Goal: Task Accomplishment & Management: Manage account settings

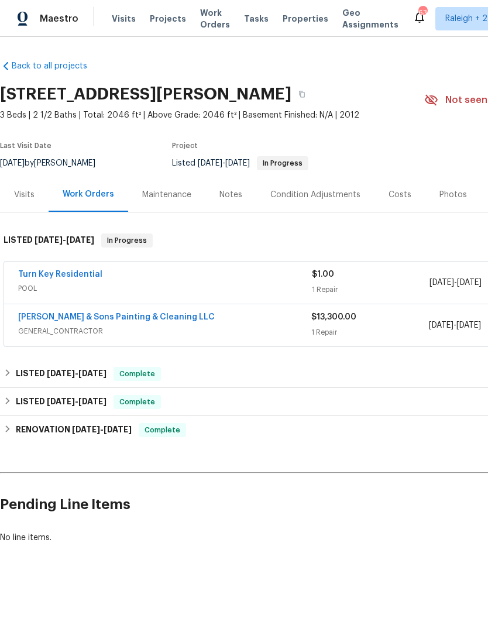
click at [44, 319] on link "Hodge & Sons Painting & Cleaning LLC" at bounding box center [116, 317] width 197 height 8
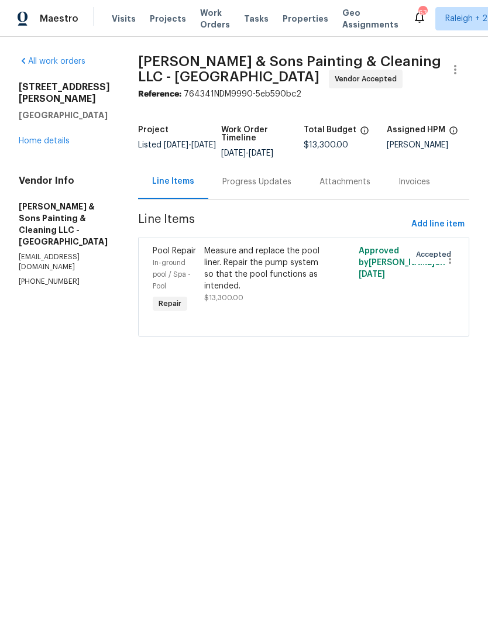
click at [34, 137] on link "Home details" at bounding box center [44, 141] width 51 height 8
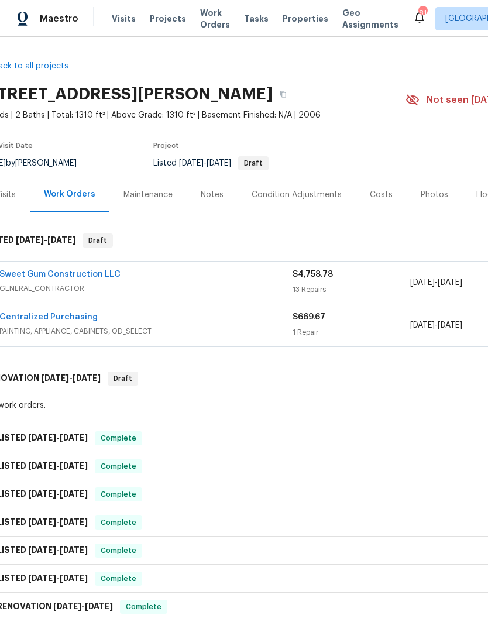
scroll to position [0, 12]
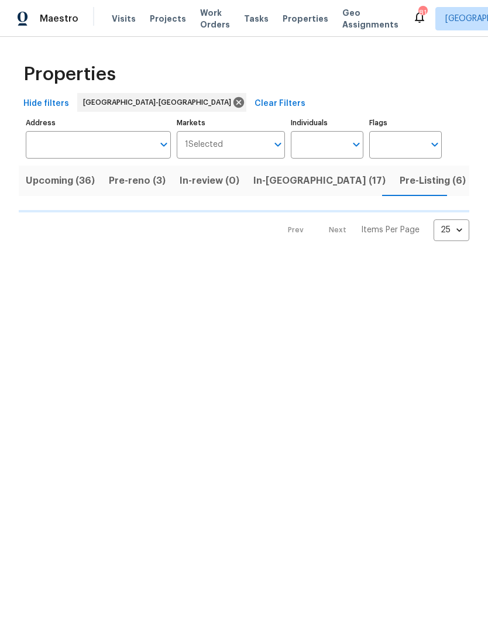
click at [130, 187] on span "Pre-reno (3)" at bounding box center [137, 181] width 57 height 16
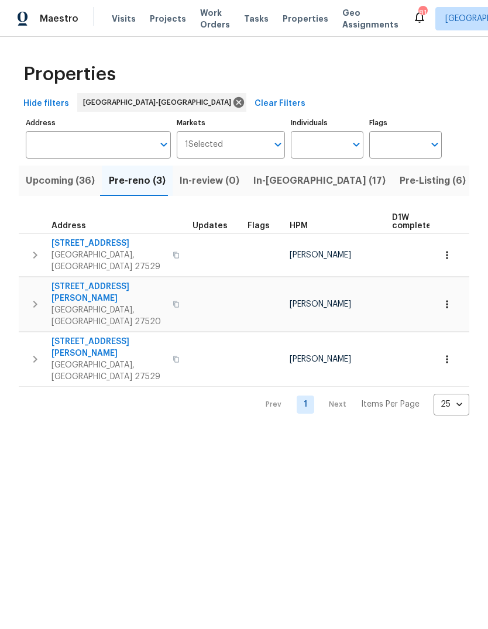
click at [444, 245] on button "button" at bounding box center [447, 255] width 26 height 26
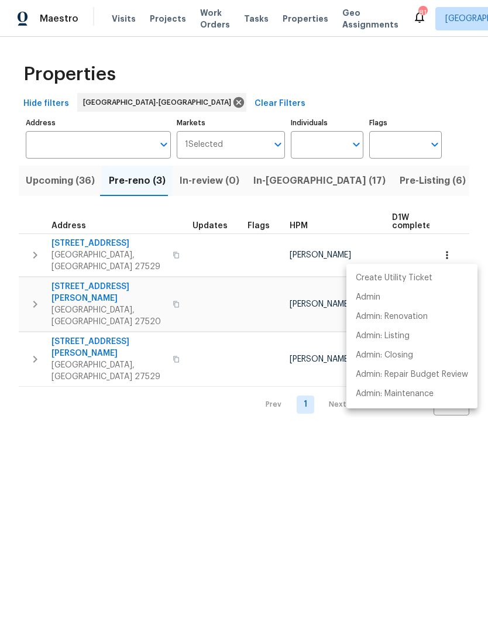
click at [300, 465] on div at bounding box center [244, 314] width 488 height 629
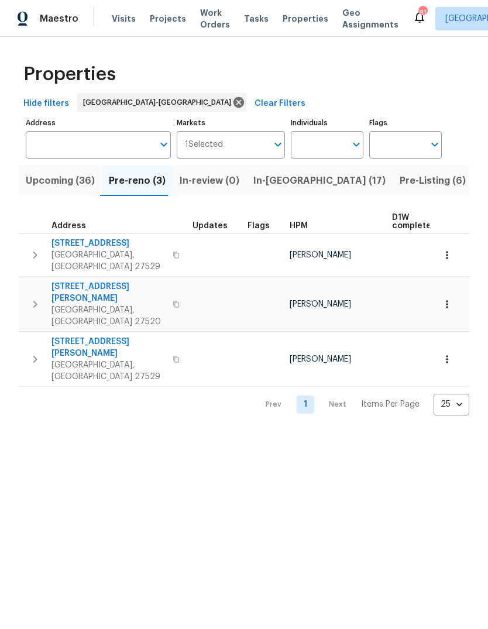
click at [448, 249] on icon "button" at bounding box center [447, 255] width 12 height 12
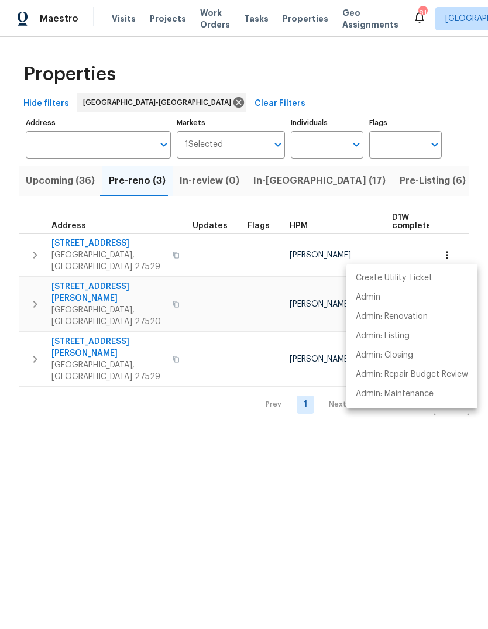
click at [311, 452] on div at bounding box center [244, 314] width 488 height 629
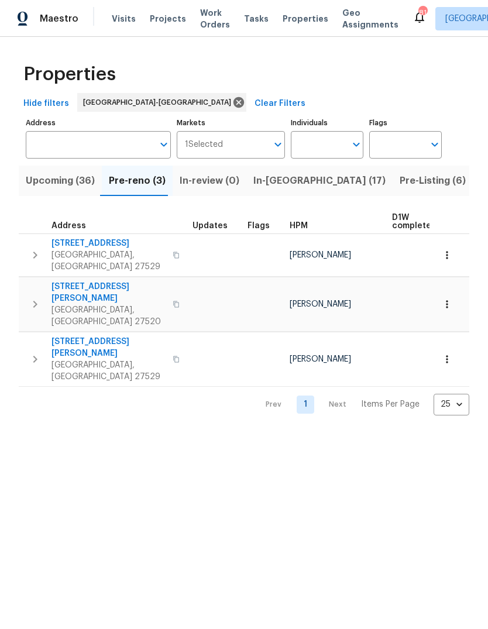
click at [444, 251] on icon "button" at bounding box center [447, 255] width 12 height 12
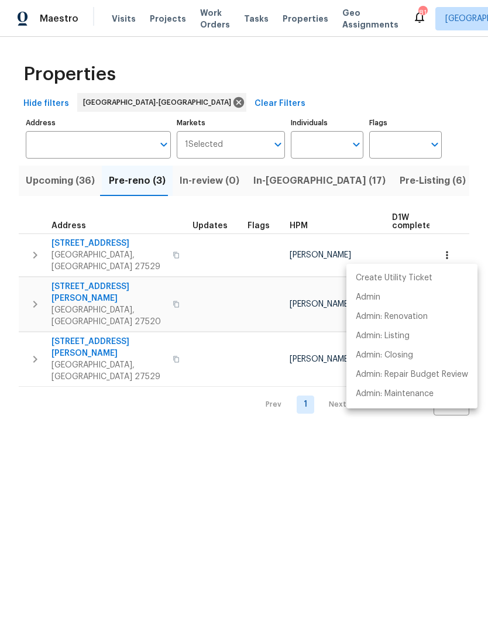
click at [365, 494] on div at bounding box center [244, 314] width 488 height 629
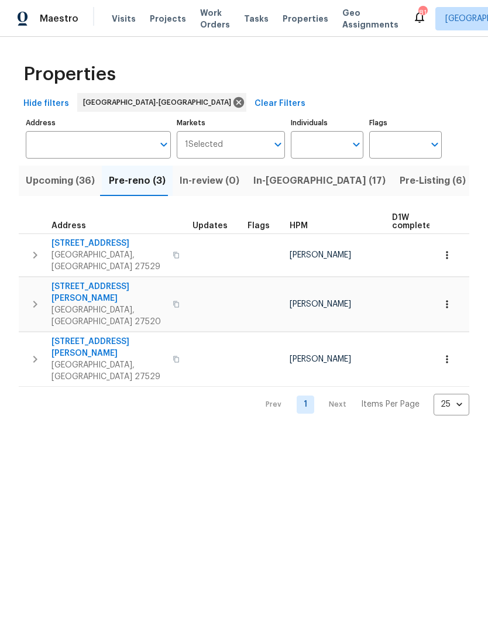
scroll to position [3, 0]
click at [448, 249] on icon "button" at bounding box center [447, 255] width 12 height 12
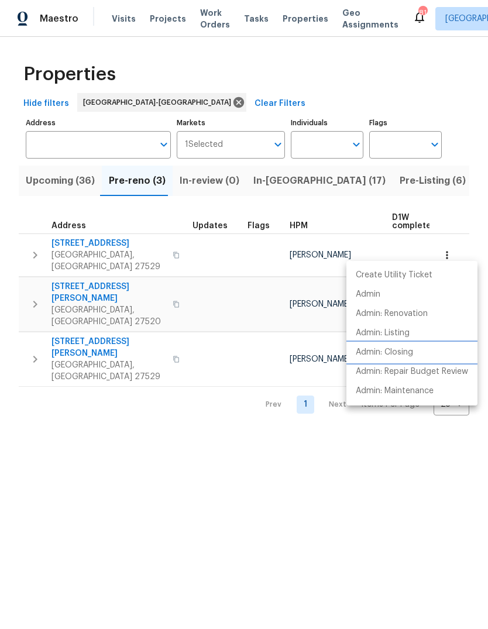
click at [409, 355] on p "Admin: Closing" at bounding box center [384, 353] width 57 height 12
click at [180, 419] on div at bounding box center [244, 314] width 488 height 629
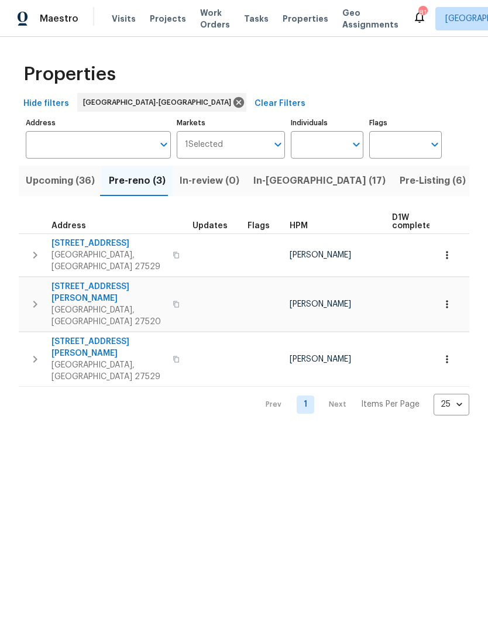
click at [444, 249] on icon "button" at bounding box center [447, 255] width 12 height 12
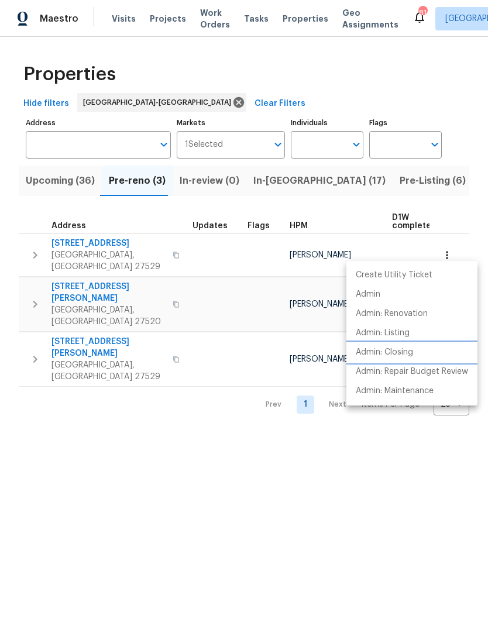
click at [413, 350] on p "Admin: Closing" at bounding box center [384, 353] width 57 height 12
click at [289, 462] on div at bounding box center [244, 314] width 488 height 629
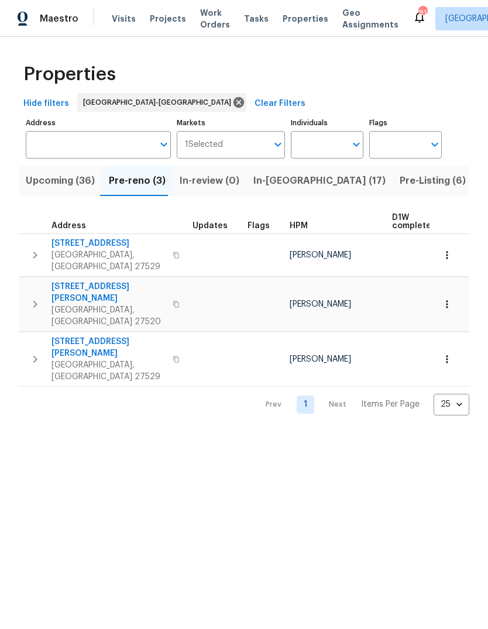
click at [448, 299] on icon "button" at bounding box center [447, 305] width 12 height 12
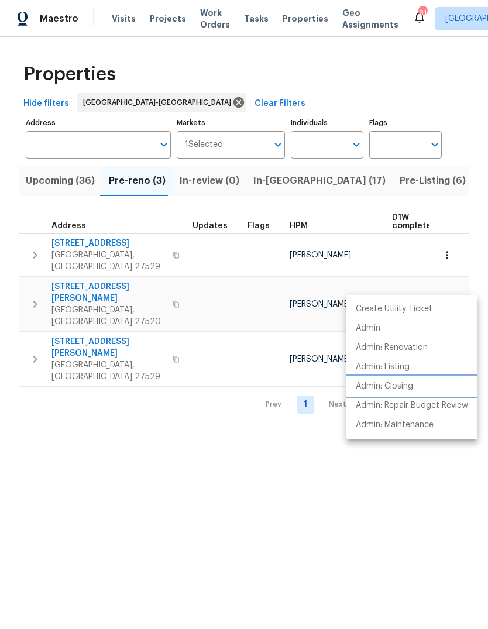
click at [401, 388] on p "Admin: Closing" at bounding box center [384, 387] width 57 height 12
click at [302, 481] on div at bounding box center [244, 314] width 488 height 629
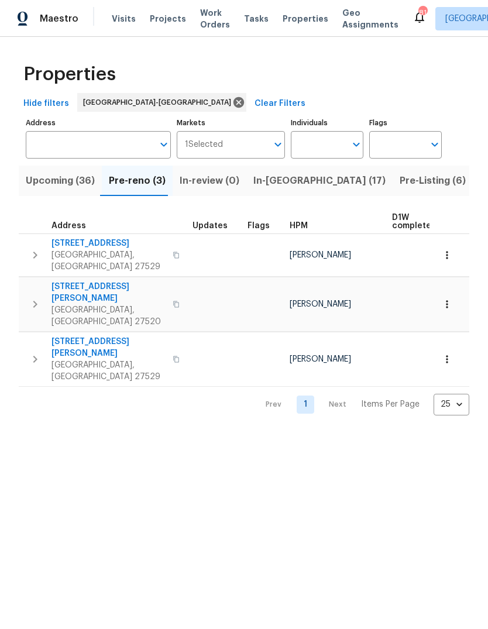
click at [448, 354] on icon "button" at bounding box center [447, 360] width 12 height 12
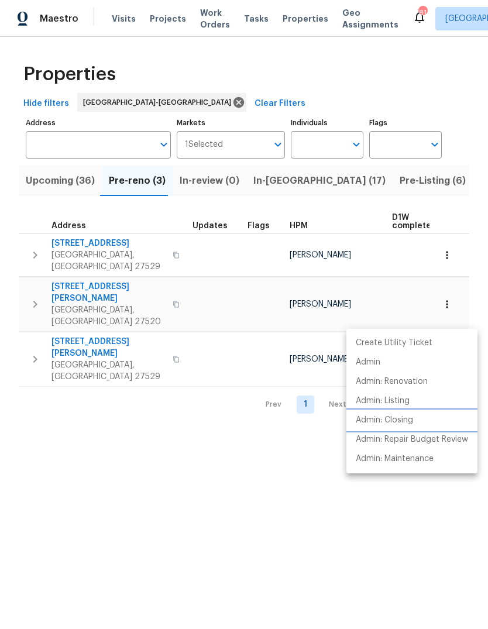
click at [412, 423] on p "Admin: Closing" at bounding box center [384, 421] width 57 height 12
